Goal: Obtain resource: Download file/media

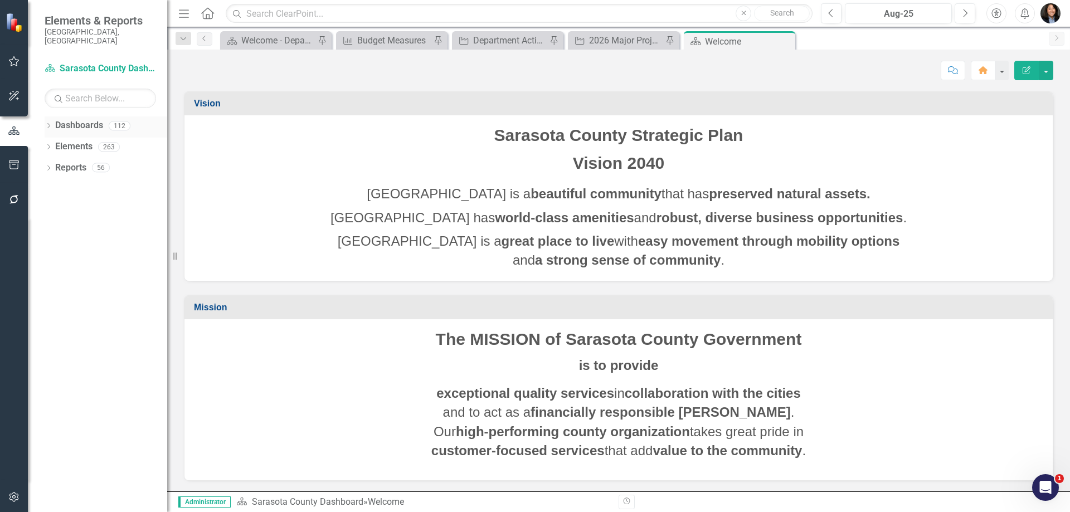
click at [48, 124] on icon "Dropdown" at bounding box center [49, 127] width 8 height 6
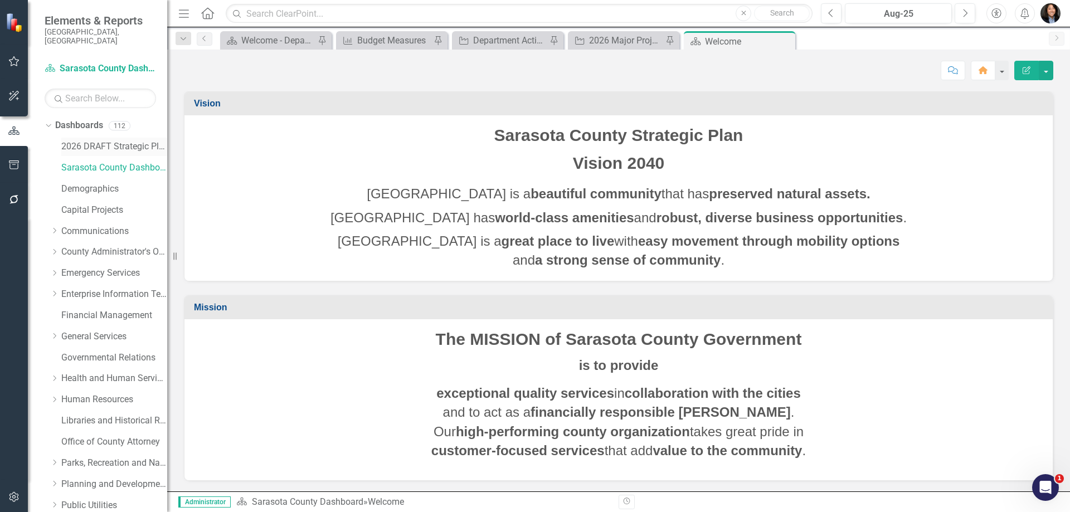
click at [77, 140] on link "2026 DRAFT Strategic Plan" at bounding box center [114, 146] width 106 height 13
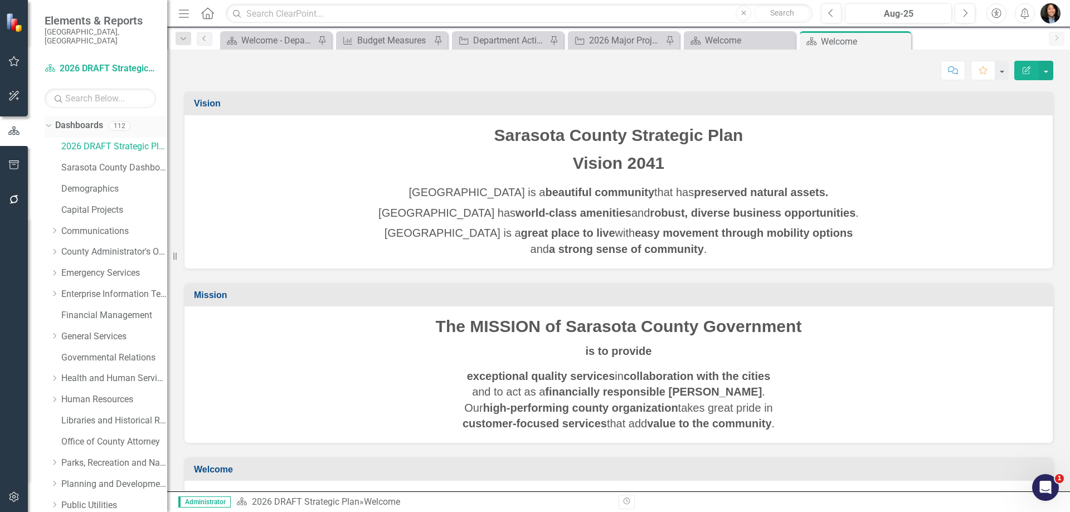
click at [48, 124] on icon at bounding box center [48, 125] width 5 height 3
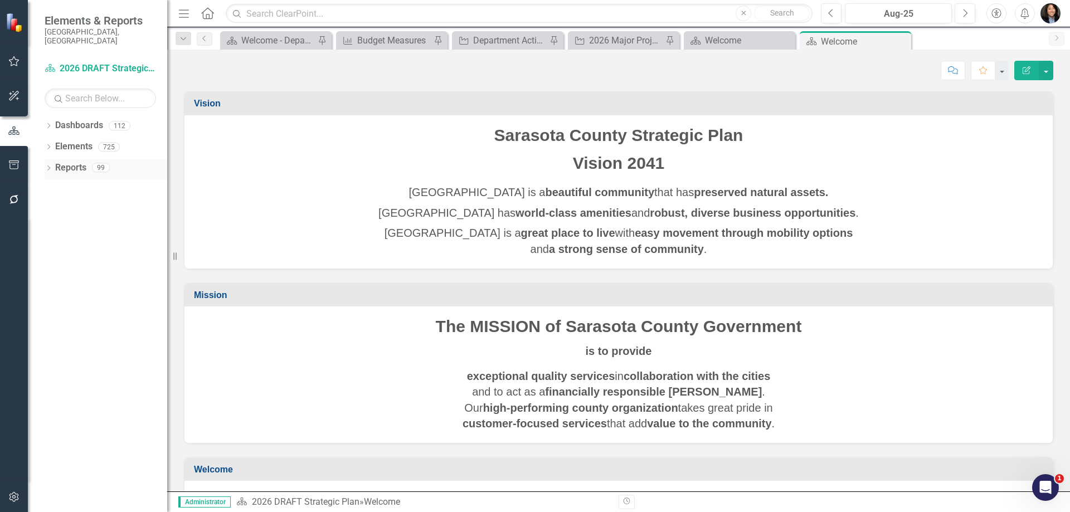
click at [49, 164] on div "Dropdown" at bounding box center [49, 168] width 8 height 9
click at [86, 263] on link "Challenge Challenges" at bounding box center [90, 269] width 60 height 13
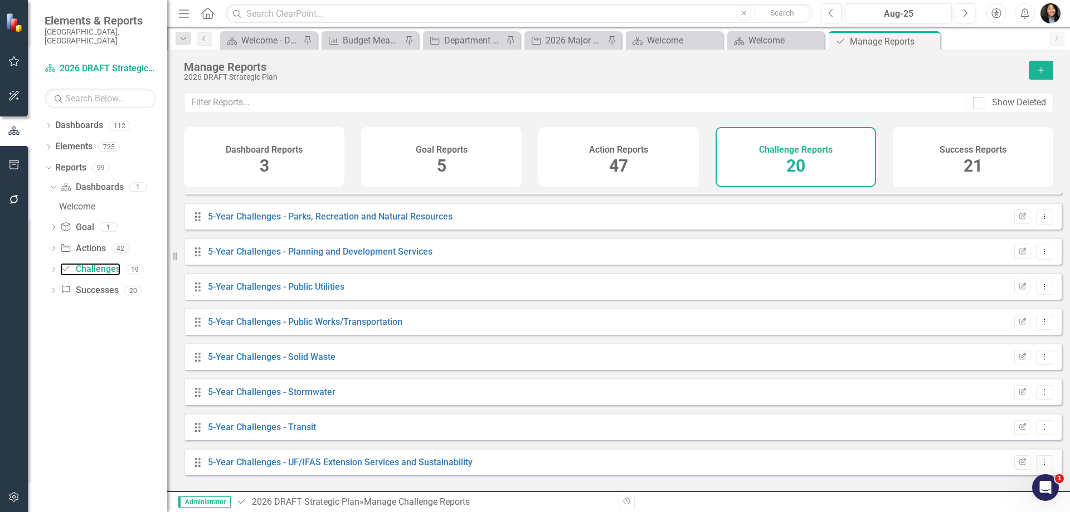
scroll to position [412, 0]
click at [246, 362] on link "5-Year Challenges - Solid Waste" at bounding box center [272, 356] width 128 height 11
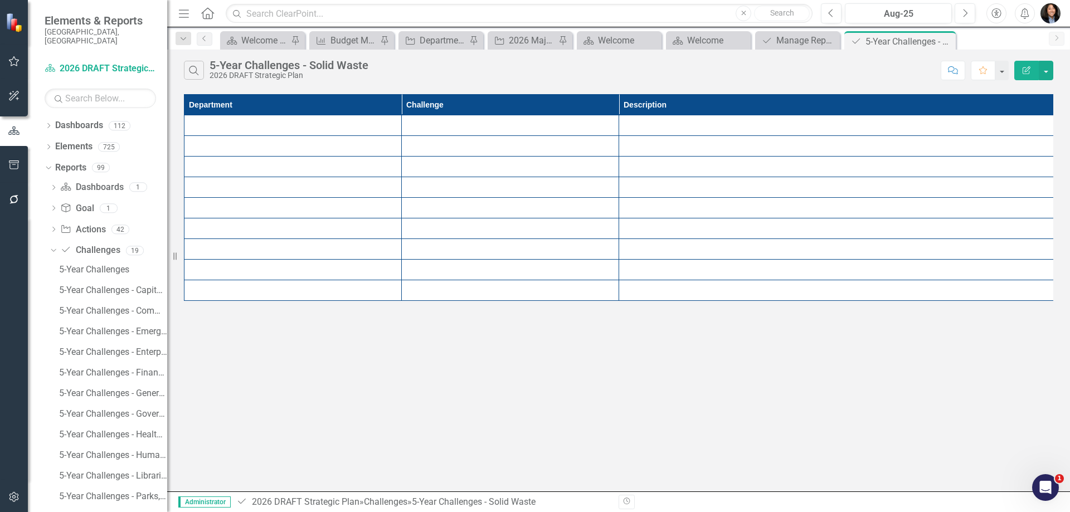
scroll to position [67, 0]
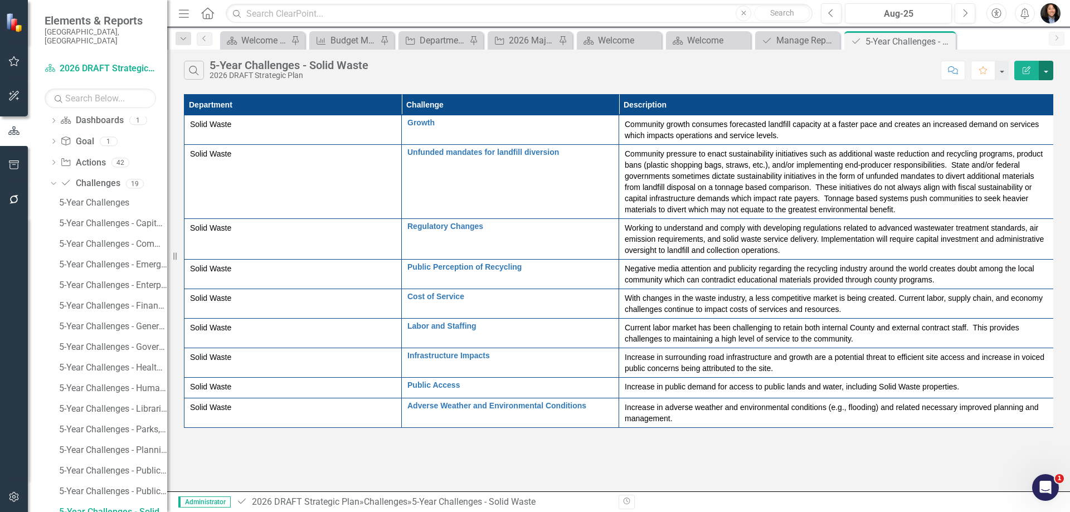
click at [728, 66] on button "button" at bounding box center [1046, 71] width 14 height 20
click at [728, 111] on link "PDF Export to PDF" at bounding box center [1008, 113] width 88 height 21
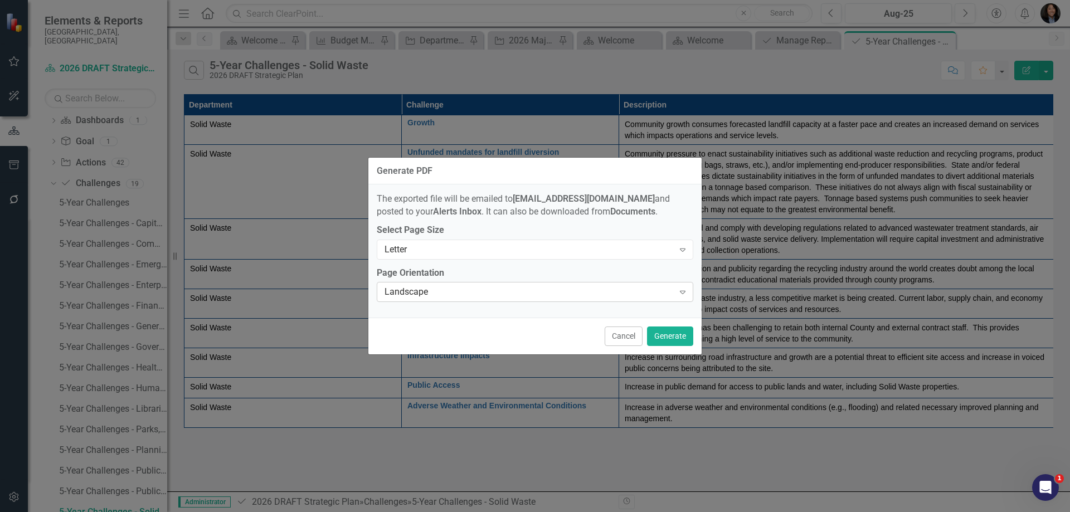
click at [587, 298] on div "Landscape" at bounding box center [528, 292] width 289 height 13
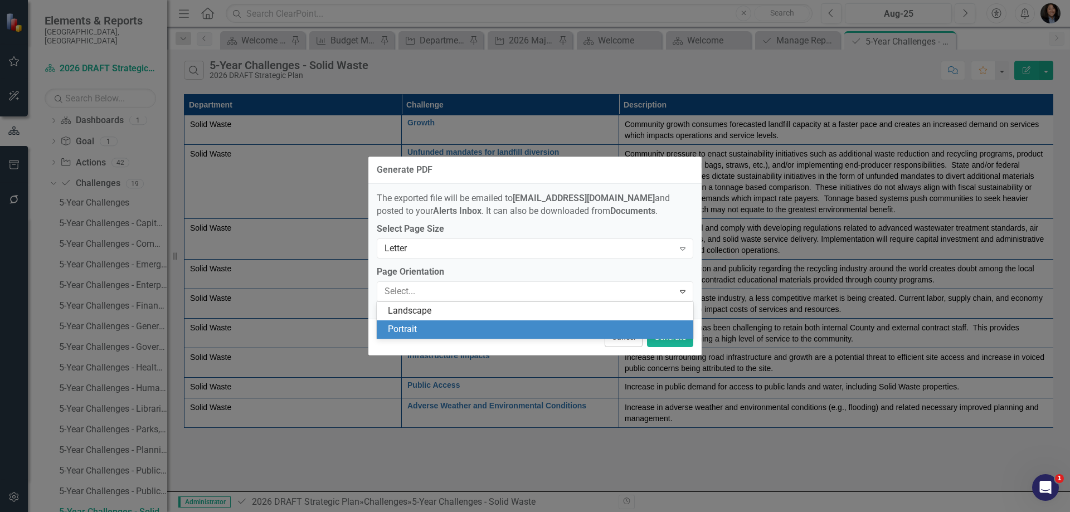
click at [552, 352] on div "Cancel Generate" at bounding box center [534, 337] width 333 height 37
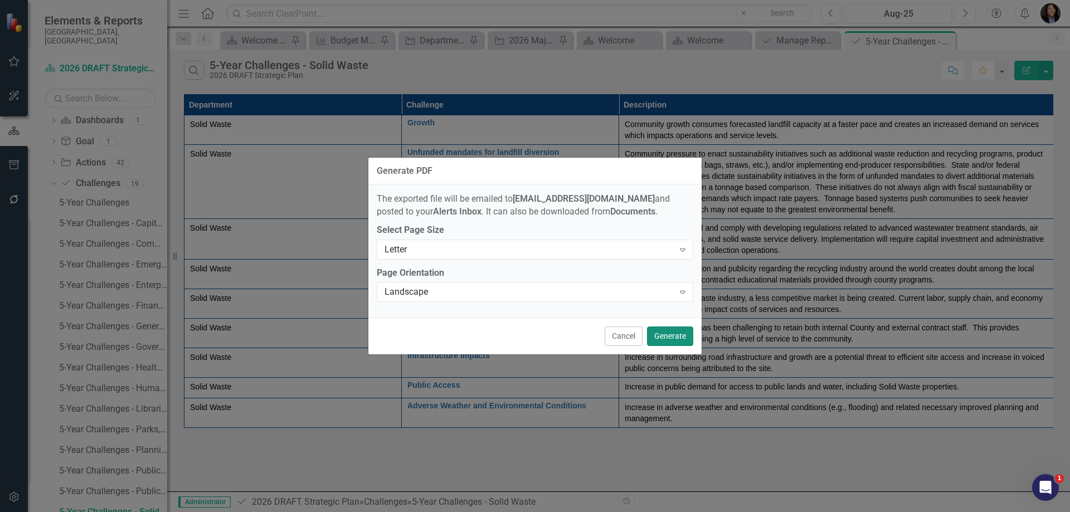
click at [665, 339] on button "Generate" at bounding box center [670, 336] width 46 height 20
